Goal: Complete application form: Complete application form

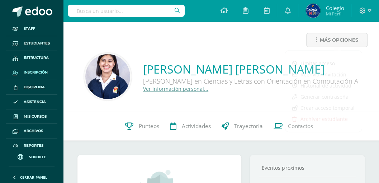
click at [33, 70] on span "Inscripción" at bounding box center [36, 73] width 24 height 6
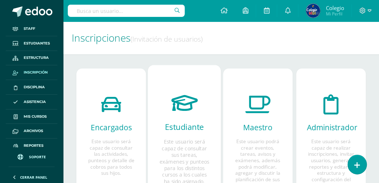
click at [181, 109] on icon at bounding box center [184, 103] width 27 height 38
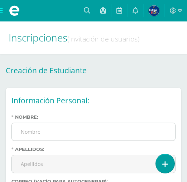
click at [29, 129] on input "Nombre:" at bounding box center [93, 132] width 163 height 18
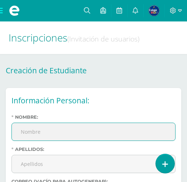
paste input "Megan Ketshet Madelaynne"
type input "Megan Ketshet Madelaynne"
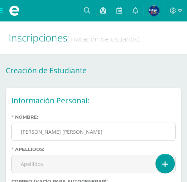
scroll to position [24, 0]
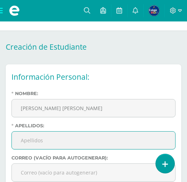
click at [38, 143] on input "Apellidos:" at bounding box center [93, 141] width 163 height 18
paste input "Vela Alvarez"
type input "Vela Alvarez"
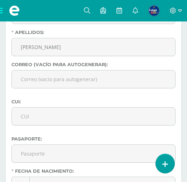
scroll to position [119, 0]
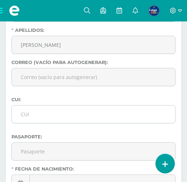
click at [33, 115] on input "CUI:" at bounding box center [93, 115] width 163 height 18
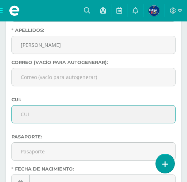
paste input "2110491070101"
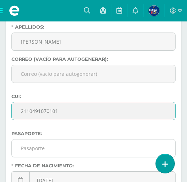
scroll to position [167, 0]
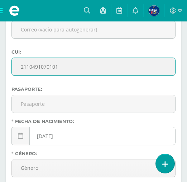
type input "2110491070101"
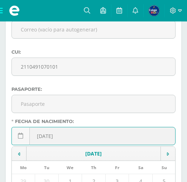
click at [68, 139] on div "2025-10-13 October, 2025 Mo Tu We Th Fr Sa Su 29 30 1 2 3 4 5 6 7 8 9 10 11 12 …" at bounding box center [93, 139] width 164 height 24
type input "[DATE]"
click at [105, 87] on div "Nombre: Megan Ketshet Madelaynne Apellidos: Vela Alvarez Correo (vacío para aut…" at bounding box center [94, 159] width 170 height 422
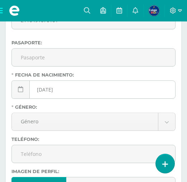
scroll to position [215, 0]
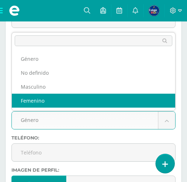
select select "female"
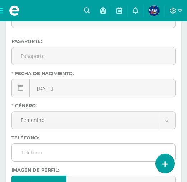
click at [28, 151] on input "Teléfono:" at bounding box center [93, 153] width 163 height 18
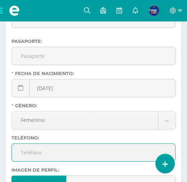
paste input "41152211"
type input "41152211"
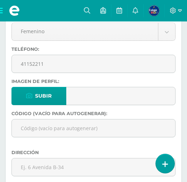
scroll to position [334, 0]
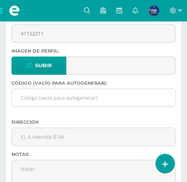
click at [39, 99] on input "Código (vacío para autogenerar):" at bounding box center [93, 98] width 163 height 18
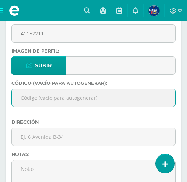
paste input "2026603"
type input "2026603"
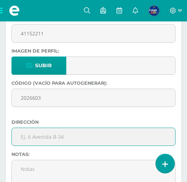
click at [32, 135] on input "text" at bounding box center [93, 137] width 163 height 18
paste input "9na Avenida 4-20 Linda Vista,Villa Nueva"
click at [25, 139] on input "9na Avenida 4-20 Linda Vista,Villa Nueva" at bounding box center [93, 137] width 163 height 18
click at [58, 138] on input "9a Avenida 4-20 Linda Vista,Villa Nueva" at bounding box center [93, 137] width 163 height 18
click at [88, 138] on input "9a Avenida 4-20, Linda Vista,Villa Nueva" at bounding box center [93, 137] width 163 height 18
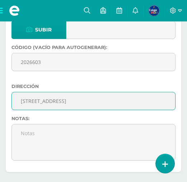
scroll to position [382, 0]
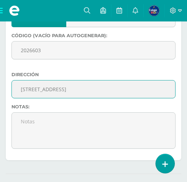
click at [58, 92] on input "9a Avenida 4-20, Linda Vista, Villa Nueva" at bounding box center [93, 90] width 163 height 18
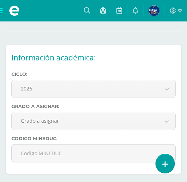
scroll to position [525, 0]
type input "9a [GEOGRAPHIC_DATA], [GEOGRAPHIC_DATA]"
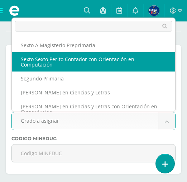
scroll to position [48, 0]
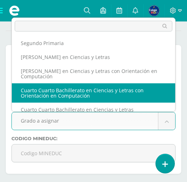
select select "97"
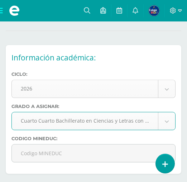
scroll to position [573, 0]
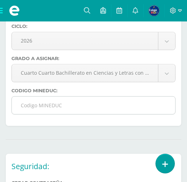
click at [42, 106] on input "Codigo MINEDUC:" at bounding box center [93, 106] width 163 height 18
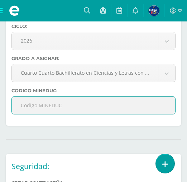
paste input "G376CEX"
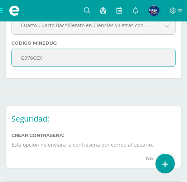
scroll to position [645, 0]
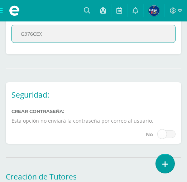
type input "G376CEX"
click at [166, 134] on span at bounding box center [167, 134] width 18 height 8
click at [0, 0] on input "checkbox" at bounding box center [0, 0] width 0 height 0
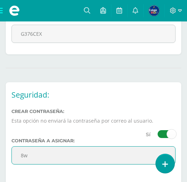
type input "8"
type input "Belga2026"
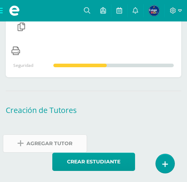
click at [37, 143] on span "Agregar Tutor" at bounding box center [50, 144] width 46 height 18
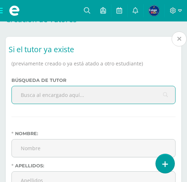
scroll to position [911, 0]
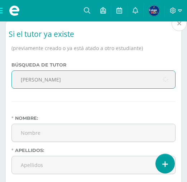
type input "[PERSON_NAME]"
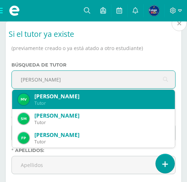
click at [38, 99] on div "Mario David Vela Soto" at bounding box center [101, 97] width 135 height 8
type input "Mario David"
type input "Vela Soto"
type input "20200698@belga.edu.gt"
type input "50671956"
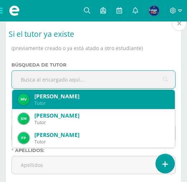
type input "--"
select select "--"
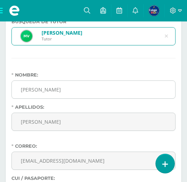
scroll to position [959, 0]
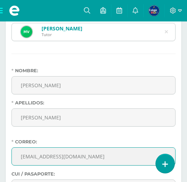
drag, startPoint x: 82, startPoint y: 158, endPoint x: 16, endPoint y: 161, distance: 66.0
click at [16, 161] on input "20200698@belga.edu.gt" at bounding box center [93, 157] width 163 height 18
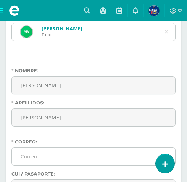
click at [40, 157] on input "Correo:" at bounding box center [93, 157] width 163 height 18
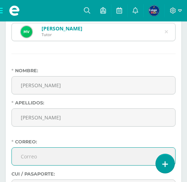
paste input "mvelasoto77@gmail.com"
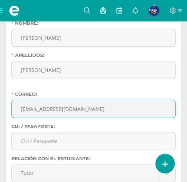
scroll to position [1007, 0]
type input "mvelasoto77@gmail.com"
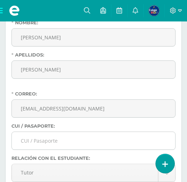
click at [31, 139] on input "CUI / Pasaporte:" at bounding box center [93, 141] width 163 height 18
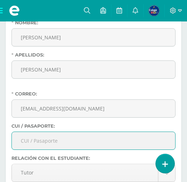
paste input "2425775470101"
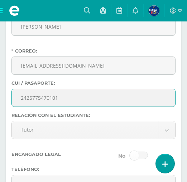
scroll to position [1054, 0]
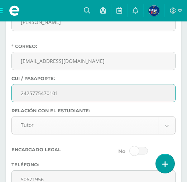
type input "2425775470101"
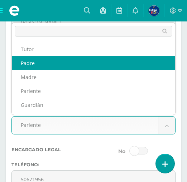
select select "Padre"
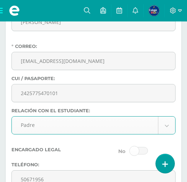
click at [139, 150] on span at bounding box center [139, 151] width 18 height 8
click at [0, 0] on input "checkbox" at bounding box center [0, 0] width 0 height 0
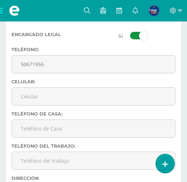
scroll to position [1146, 0]
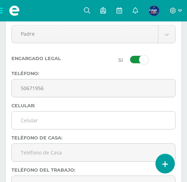
click at [32, 120] on input "Celular:" at bounding box center [93, 121] width 163 height 18
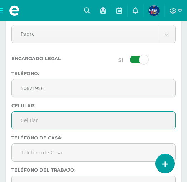
paste input "41152211"
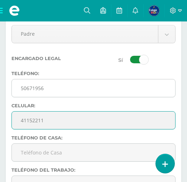
type input "41152211"
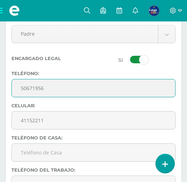
drag, startPoint x: 50, startPoint y: 88, endPoint x: 21, endPoint y: 89, distance: 29.0
click at [21, 89] on input "50671956" at bounding box center [93, 89] width 163 height 18
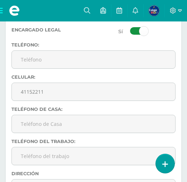
scroll to position [1194, 0]
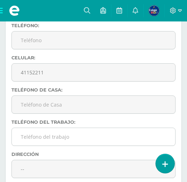
click at [36, 141] on input "Teléfono del trabajo:" at bounding box center [93, 137] width 163 height 18
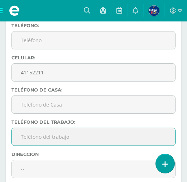
paste input "30724533"
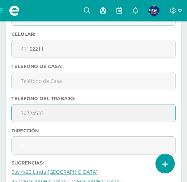
scroll to position [1241, 0]
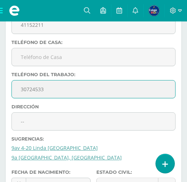
type input "30724533"
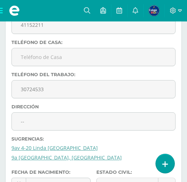
click at [39, 159] on link "9a Avenida 4-20 Linda Vista, Villa Nueva" at bounding box center [66, 157] width 110 height 7
type input "9a Avenida 4-20 Linda Vista, Villa Nueva"
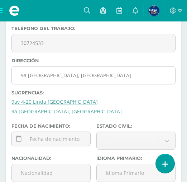
scroll to position [1289, 0]
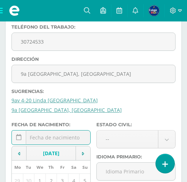
click at [35, 137] on div "October, 2025 Mo Tu We Th Fr Sa Su 29 30 1 2 3 4 5 6 7 8 9 10 11 12 13 14 15 16…" at bounding box center [50, 140] width 79 height 20
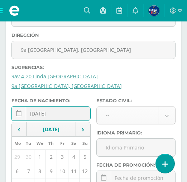
type input "1977-11-30"
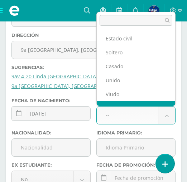
scroll to position [9, 0]
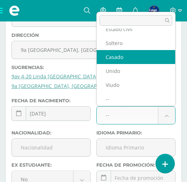
select select "married"
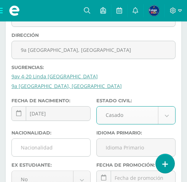
click at [24, 152] on input "Nacionalidad:" at bounding box center [51, 148] width 78 height 18
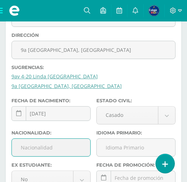
type input "guatemalteca"
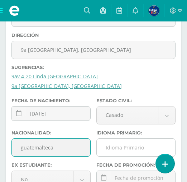
click at [119, 150] on input "Idioma Primario:" at bounding box center [136, 148] width 78 height 18
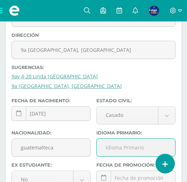
type input "español"
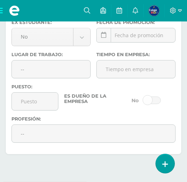
scroll to position [1456, 0]
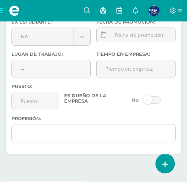
click at [31, 137] on input "--" at bounding box center [93, 134] width 163 height 18
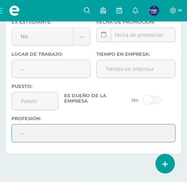
type input "-"
type input "Perito Contador"
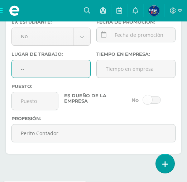
click at [34, 73] on input "--" at bounding box center [51, 69] width 78 height 18
type input "-"
paste input "Comercializadora Electrica Ferretera S.A Antillon"
type input "Comercializadora Electrica Ferretera S.A Antillon"
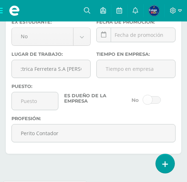
scroll to position [0, 0]
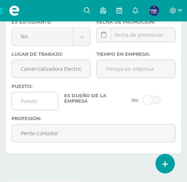
click at [31, 102] on input "Puesto:" at bounding box center [35, 101] width 46 height 18
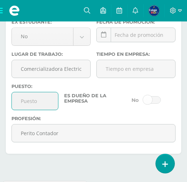
paste input "Cordinador de Area de Mayoreo"
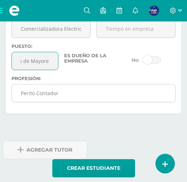
scroll to position [1504, 0]
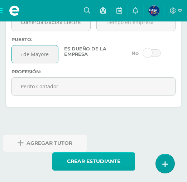
type input "Cordinador de Area de Mayoreo"
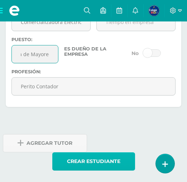
click at [86, 162] on button "Crear estudiante" at bounding box center [93, 162] width 83 height 18
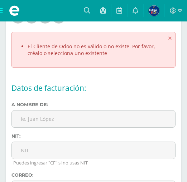
scroll to position [95, 0]
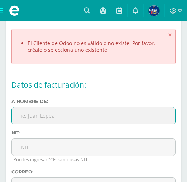
click at [42, 117] on input "text" at bounding box center [93, 116] width 164 height 18
paste input "[PERSON_NAME]"
type input "[PERSON_NAME]"
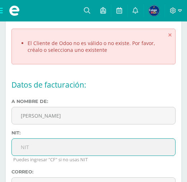
click at [33, 143] on input "text" at bounding box center [93, 148] width 164 height 18
paste input "24460974"
type input "24460974"
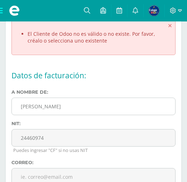
scroll to position [119, 0]
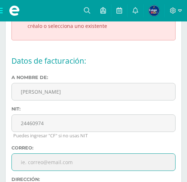
click at [29, 162] on input "text" at bounding box center [93, 163] width 164 height 18
paste input "mvelasoto77@gmail.com"
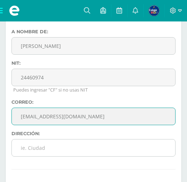
scroll to position [167, 0]
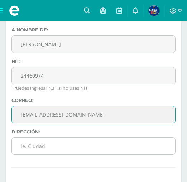
type input "mvelasoto77@gmail.com"
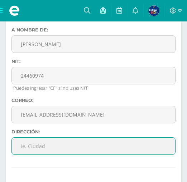
click at [44, 148] on input "text" at bounding box center [93, 147] width 164 height 18
type input "Ciudad"
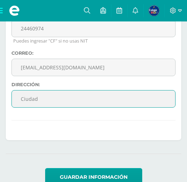
scroll to position [215, 0]
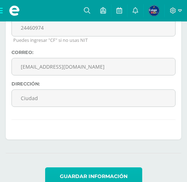
click at [75, 177] on button "Guardar información" at bounding box center [93, 177] width 97 height 18
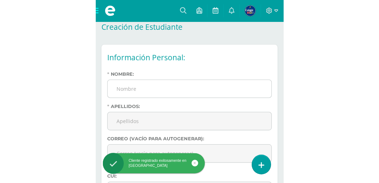
scroll to position [48, 0]
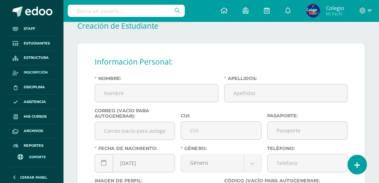
click at [95, 9] on input "text" at bounding box center [126, 11] width 117 height 12
type input "vela"
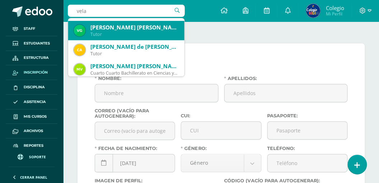
scroll to position [215, 0]
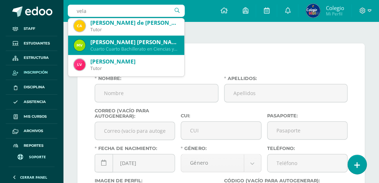
click at [102, 44] on div "[PERSON_NAME] [PERSON_NAME]" at bounding box center [134, 42] width 88 height 8
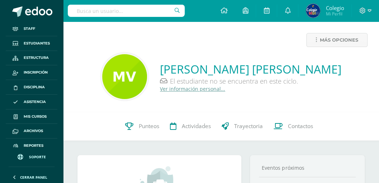
click at [160, 90] on link "Ver información personal..." at bounding box center [192, 88] width 65 height 7
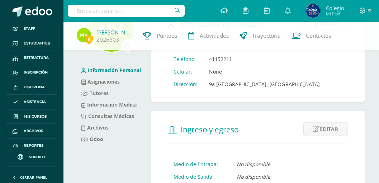
scroll to position [72, 0]
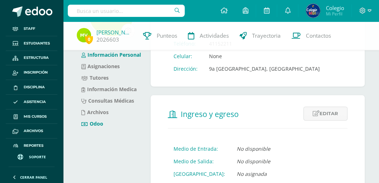
click at [92, 123] on link "Odoo" at bounding box center [92, 123] width 22 height 7
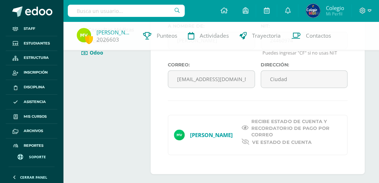
scroll to position [143, 0]
click at [241, 127] on icon at bounding box center [244, 127] width 7 height 6
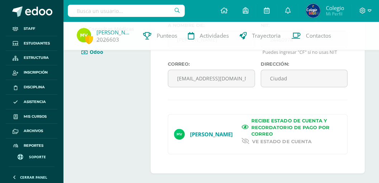
click at [241, 140] on icon at bounding box center [245, 141] width 8 height 6
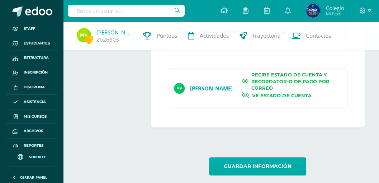
scroll to position [197, 0]
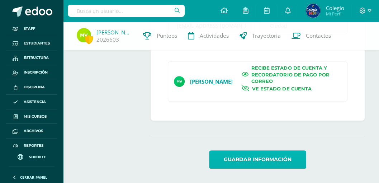
click at [231, 157] on button "Guardar información" at bounding box center [257, 159] width 97 height 18
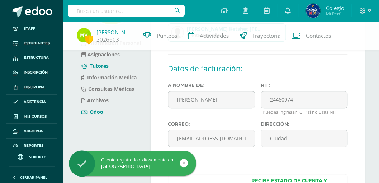
scroll to position [72, 0]
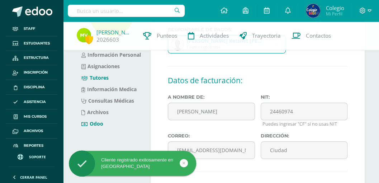
click at [105, 77] on link "Tutores" at bounding box center [94, 77] width 27 height 7
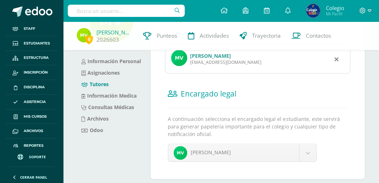
scroll to position [35, 0]
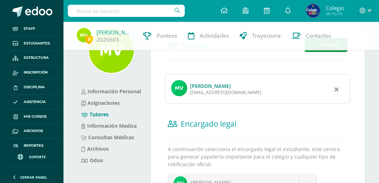
click at [202, 85] on link "[PERSON_NAME]" at bounding box center [210, 85] width 41 height 7
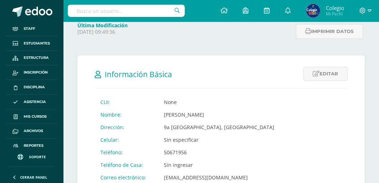
scroll to position [119, 0]
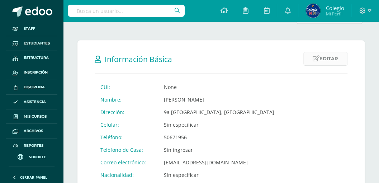
click at [329, 57] on link "Editar" at bounding box center [325, 59] width 44 height 14
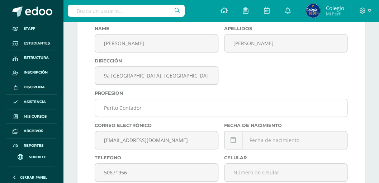
scroll to position [215, 0]
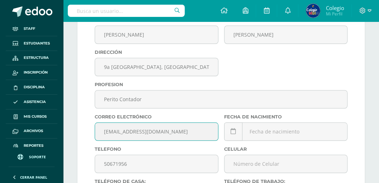
drag, startPoint x: 163, startPoint y: 133, endPoint x: 94, endPoint y: 135, distance: 69.2
click at [94, 135] on div "Correo electrónico 20200698@belga.edu.gt" at bounding box center [156, 130] width 129 height 32
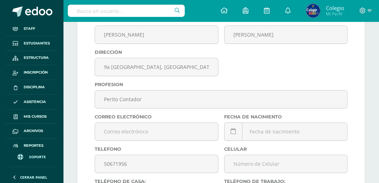
click at [262, 59] on div "CUI Name Mario David Apellidos Vela Soto Has actualizado la dirección de domici…" at bounding box center [221, 178] width 258 height 387
click at [110, 128] on input "email" at bounding box center [156, 132] width 123 height 18
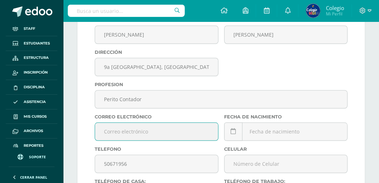
paste input "mvelasoto77@gmail.com"
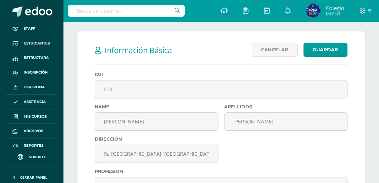
scroll to position [119, 0]
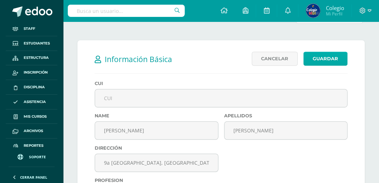
type input "mvelasoto77@gmail.com"
click at [317, 56] on link "Guardar" at bounding box center [325, 59] width 44 height 14
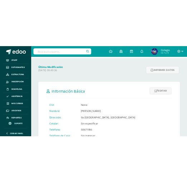
scroll to position [95, 0]
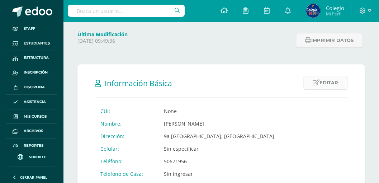
click at [323, 85] on link "Editar" at bounding box center [325, 83] width 44 height 14
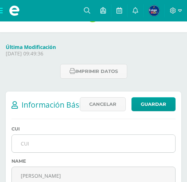
click at [35, 143] on input "text" at bounding box center [93, 144] width 163 height 18
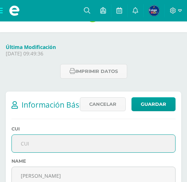
paste input "2425775470101"
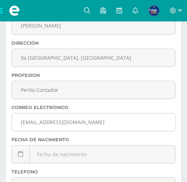
scroll to position [287, 0]
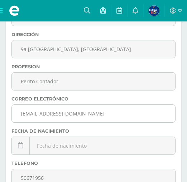
type input "2425775470101"
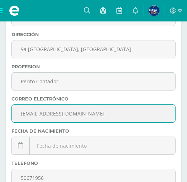
drag, startPoint x: 81, startPoint y: 115, endPoint x: 17, endPoint y: 114, distance: 63.4
click at [17, 114] on input "[EMAIL_ADDRESS][DOMAIN_NAME]" at bounding box center [93, 114] width 163 height 18
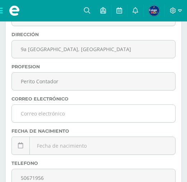
click at [47, 112] on input "email" at bounding box center [93, 114] width 163 height 18
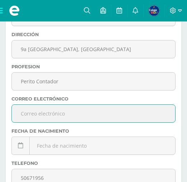
paste input "[EMAIL_ADDRESS][DOMAIN_NAME]"
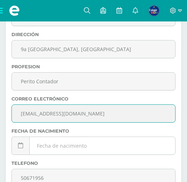
type input "[EMAIL_ADDRESS][DOMAIN_NAME]"
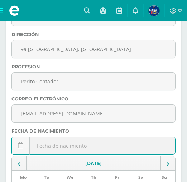
click at [47, 149] on div "October, 2025 Mo Tu We Th Fr Sa Su 29 30 1 2 3 4 5 6 7 8 9 10 11 12 13 14 15 16…" at bounding box center [93, 149] width 164 height 24
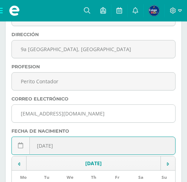
type input "[DATE]"
click at [87, 120] on input "[EMAIL_ADDRESS][DOMAIN_NAME]" at bounding box center [93, 114] width 163 height 18
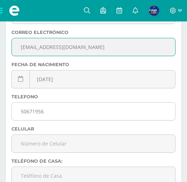
scroll to position [358, 0]
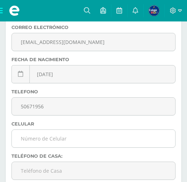
click at [43, 140] on input "text" at bounding box center [93, 139] width 163 height 18
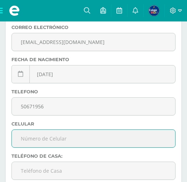
paste input "41152211"
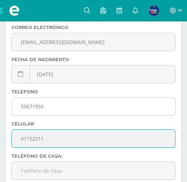
type input "41152211"
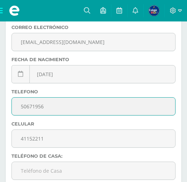
drag, startPoint x: 48, startPoint y: 107, endPoint x: 17, endPoint y: 110, distance: 31.0
click at [19, 110] on input "50671956" at bounding box center [93, 107] width 163 height 18
paste input "41152211"
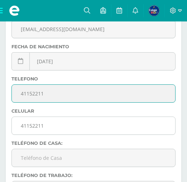
scroll to position [382, 0]
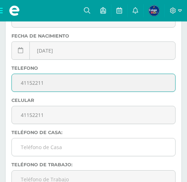
type input "41152211"
click at [28, 148] on input "text" at bounding box center [93, 148] width 163 height 18
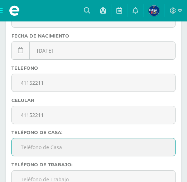
paste input "41152211"
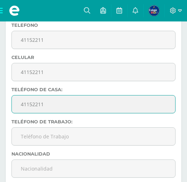
scroll to position [430, 0]
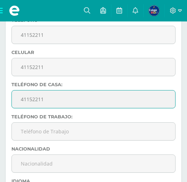
type input "41152211"
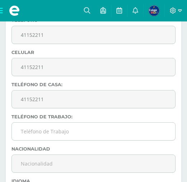
click at [35, 133] on input "text" at bounding box center [93, 132] width 163 height 18
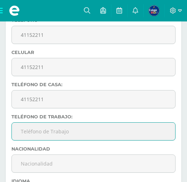
paste input "30724533"
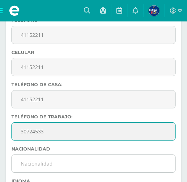
type input "30724533"
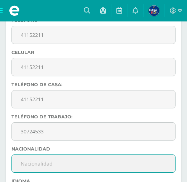
click at [27, 170] on input "text" at bounding box center [93, 164] width 163 height 18
type input "guatemalteca"
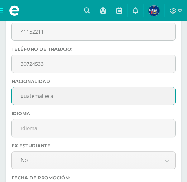
scroll to position [525, 0]
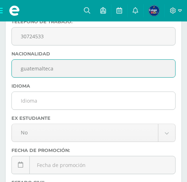
click at [30, 99] on input "text" at bounding box center [93, 101] width 163 height 18
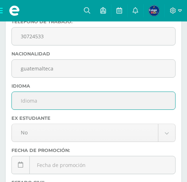
type input "español"
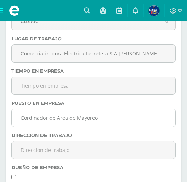
scroll to position [717, 0]
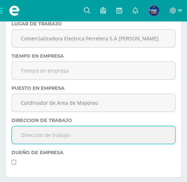
click at [28, 135] on input "text" at bounding box center [93, 135] width 163 height 18
paste input "23 Avenida 34-61 zona12 Colonia Santa Elisa"
click at [62, 138] on input "23 Avenida 34-61 zona12 Colonia Santa Elisa" at bounding box center [93, 135] width 163 height 18
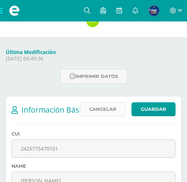
scroll to position [82, 0]
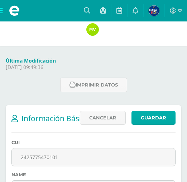
type input "23 Avenida 34-61, Zona 12 Colonia Santa Elisa"
click at [143, 119] on link "Guardar" at bounding box center [153, 118] width 44 height 14
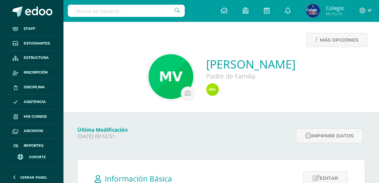
drag, startPoint x: 114, startPoint y: 10, endPoint x: 109, endPoint y: 10, distance: 5.0
click at [114, 10] on input "text" at bounding box center [126, 11] width 117 height 12
type input "[PERSON_NAME]"
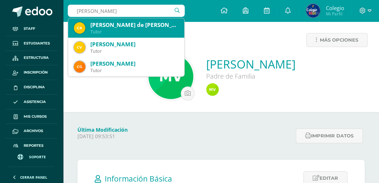
click at [109, 28] on div "[PERSON_NAME] de [PERSON_NAME] [PERSON_NAME]" at bounding box center [134, 25] width 88 height 8
